Goal: Find specific page/section: Find specific page/section

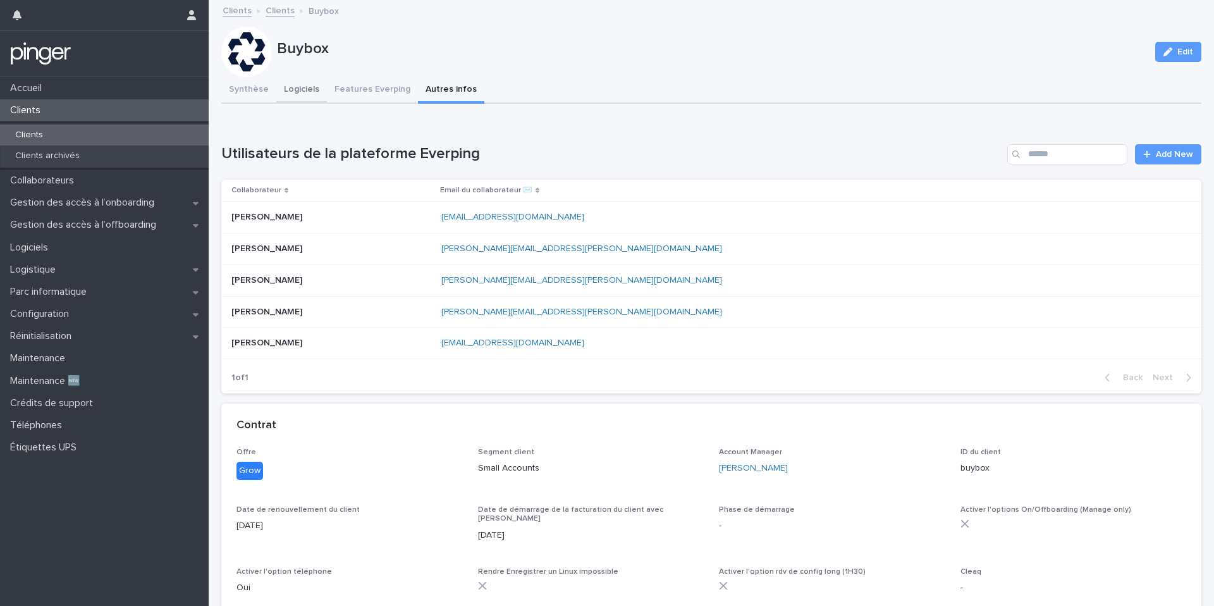
click at [300, 91] on button "Logiciels" at bounding box center [301, 90] width 51 height 27
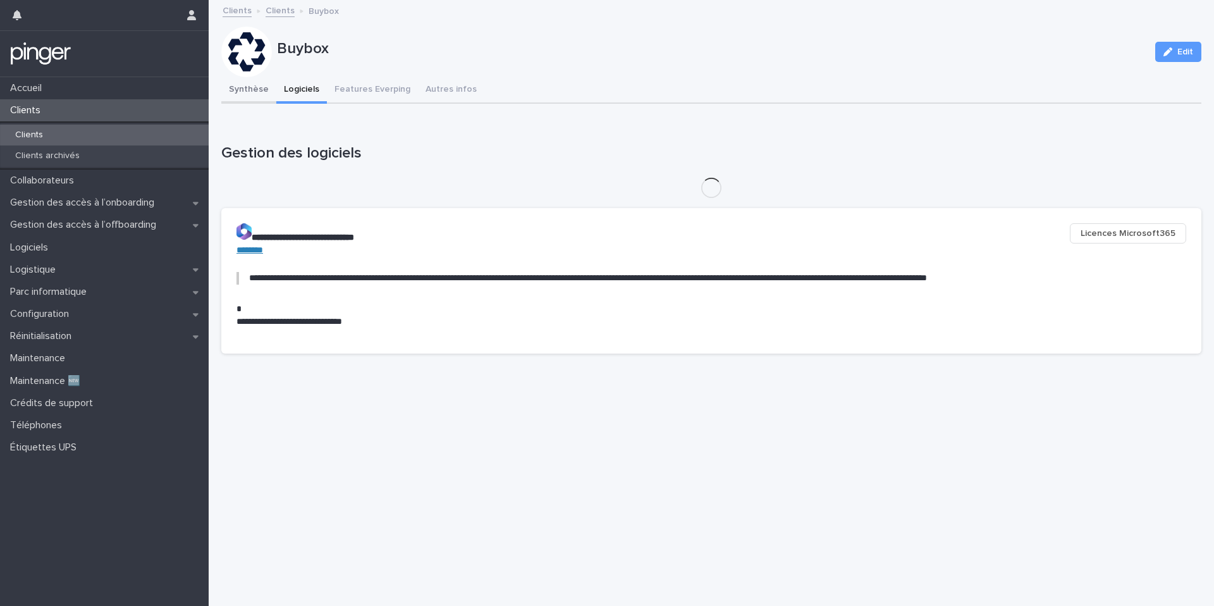
click at [261, 87] on button "Synthèse" at bounding box center [248, 90] width 55 height 27
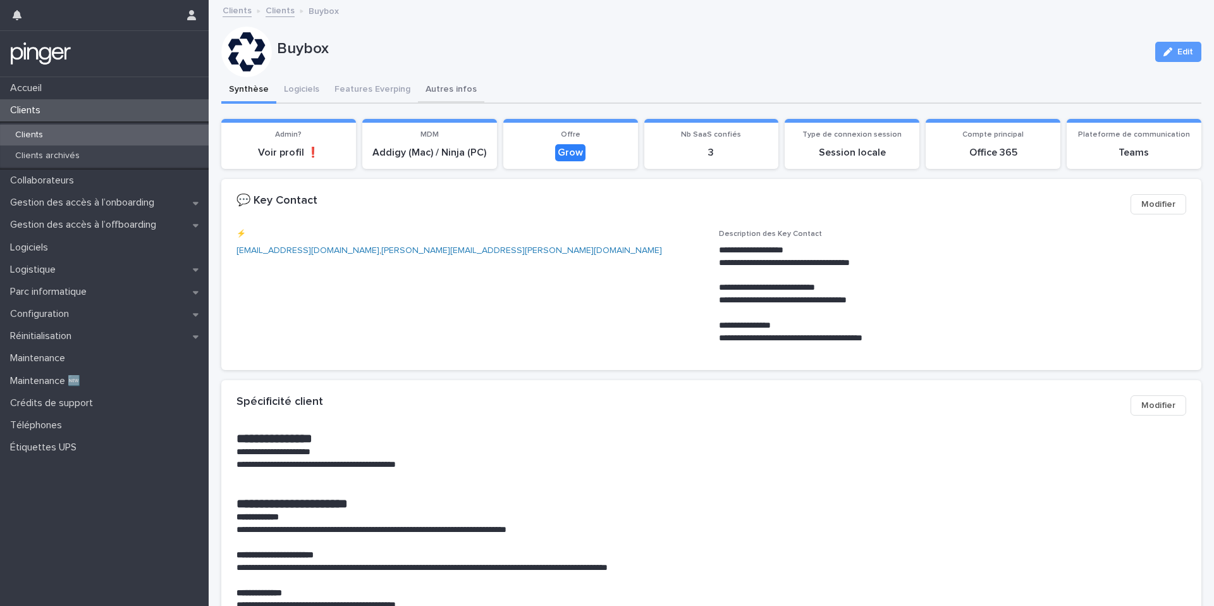
click at [456, 89] on button "Autres infos" at bounding box center [451, 90] width 66 height 27
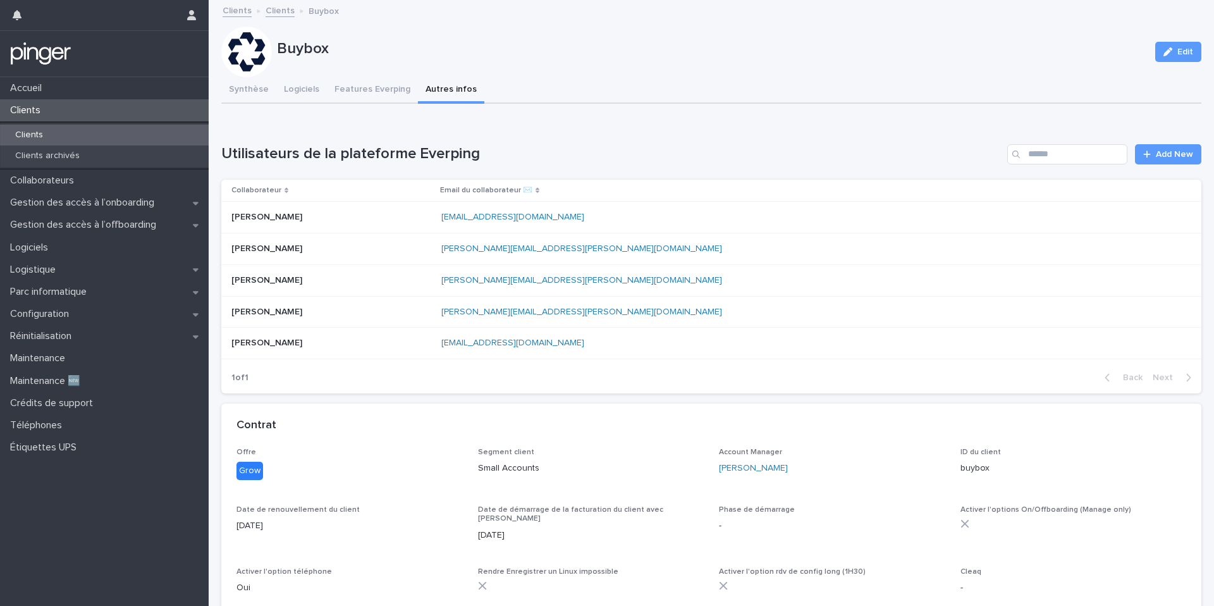
click at [78, 137] on div "Clients" at bounding box center [104, 135] width 209 height 21
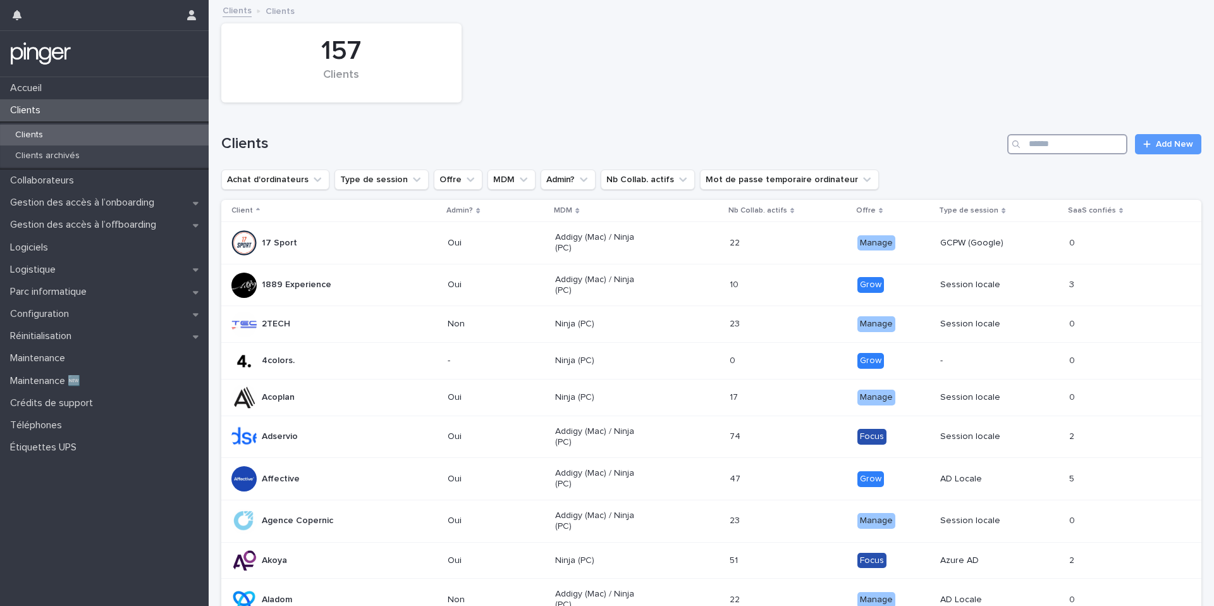
click at [1074, 144] on input "Search" at bounding box center [1067, 144] width 120 height 20
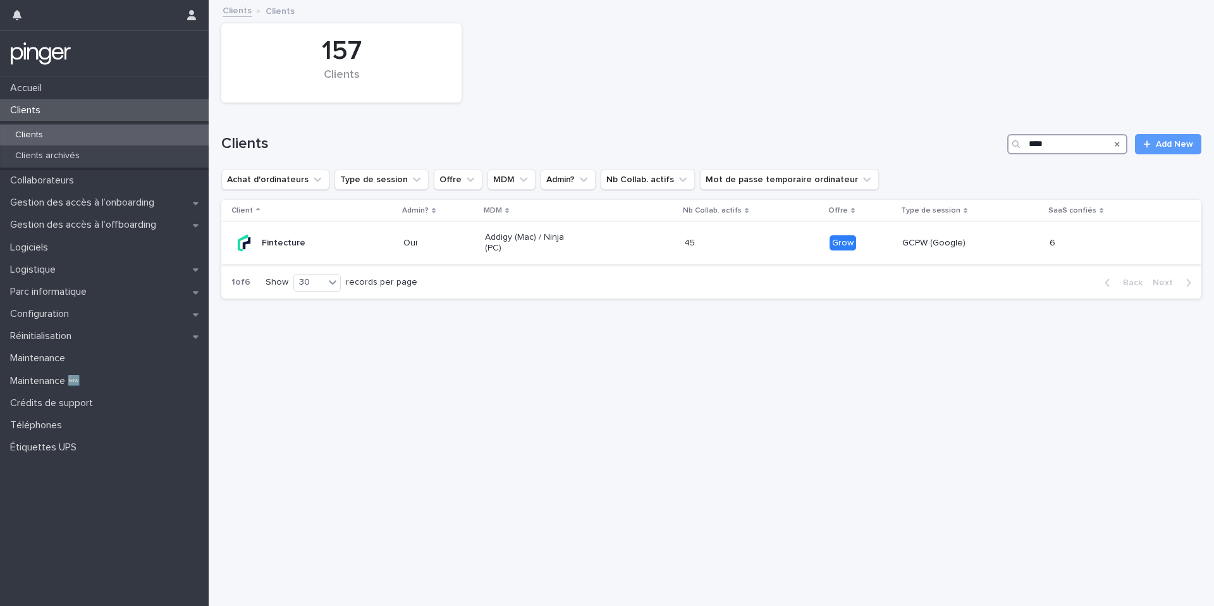
type input "****"
click at [419, 236] on div "Oui" at bounding box center [438, 241] width 71 height 13
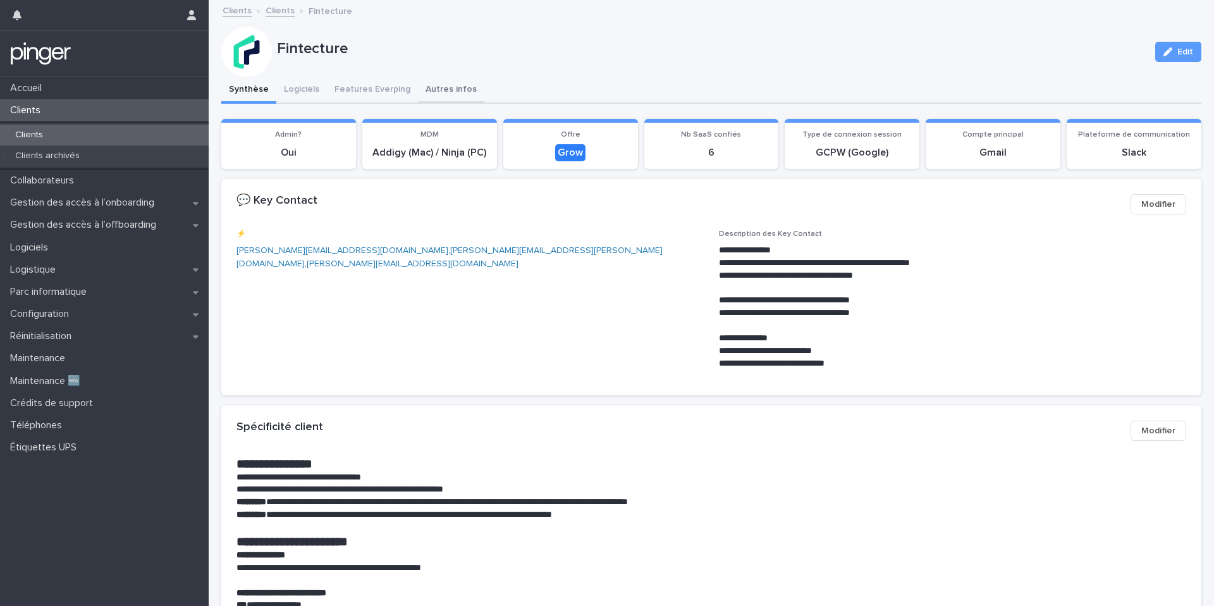
click at [441, 89] on button "Autres infos" at bounding box center [451, 90] width 66 height 27
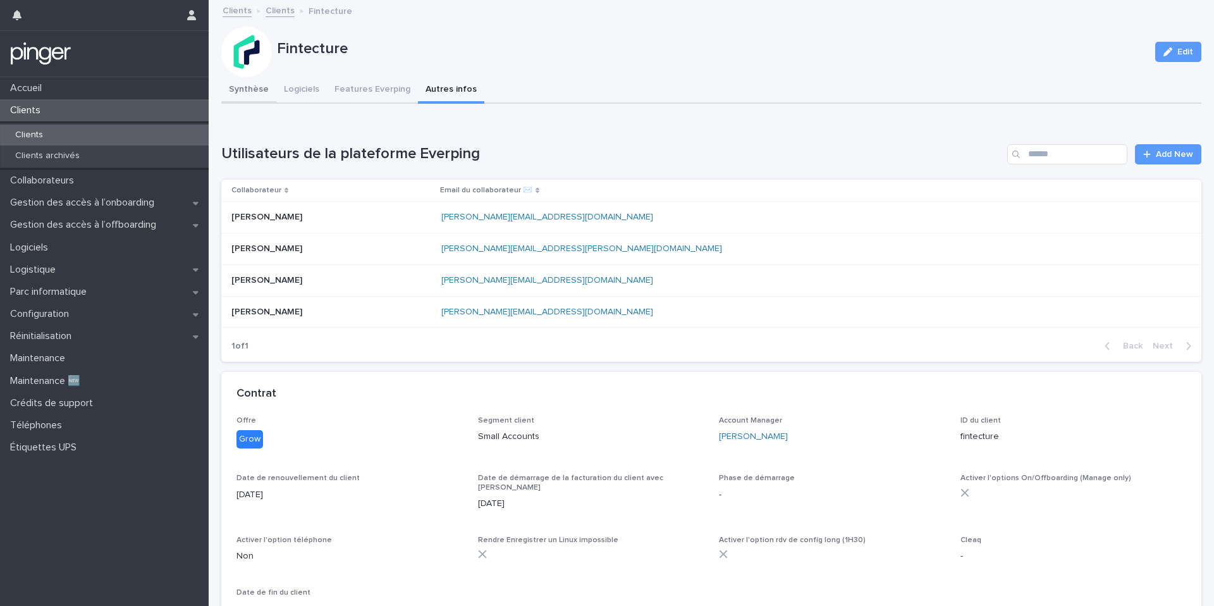
click at [259, 86] on button "Synthèse" at bounding box center [248, 90] width 55 height 27
